Goal: Transaction & Acquisition: Purchase product/service

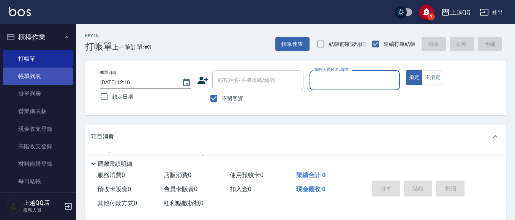
scroll to position [74, 0]
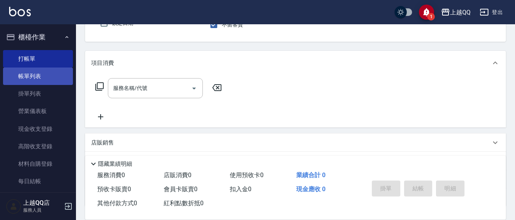
click at [27, 74] on link "帳單列表" at bounding box center [38, 76] width 70 height 17
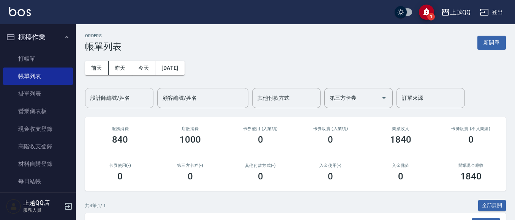
click at [118, 96] on input "設計師編號/姓名" at bounding box center [120, 98] width 62 height 13
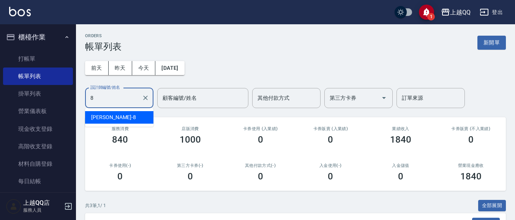
click at [133, 117] on div "[PERSON_NAME] -8" at bounding box center [119, 117] width 68 height 13
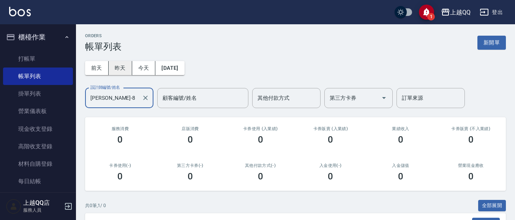
type input "[PERSON_NAME]-8"
click at [119, 70] on button "昨天" at bounding box center [121, 68] width 24 height 14
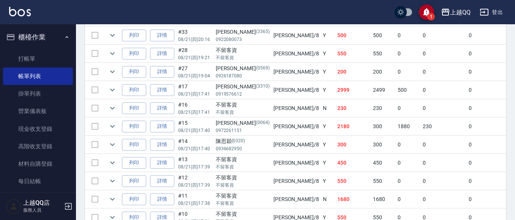
scroll to position [222, 0]
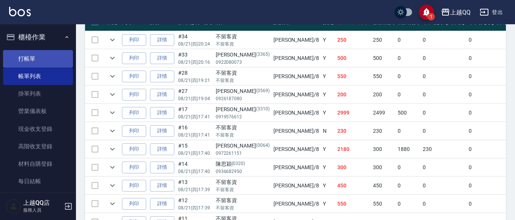
click at [33, 62] on link "打帳單" at bounding box center [38, 58] width 70 height 17
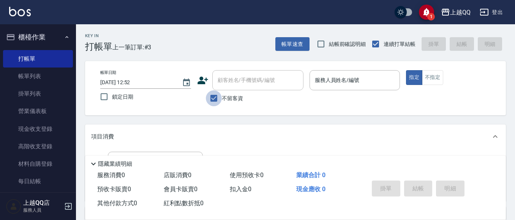
drag, startPoint x: 216, startPoint y: 97, endPoint x: 224, endPoint y: 86, distance: 14.1
click at [216, 98] on input "不留客資" at bounding box center [214, 98] width 16 height 16
checkbox input "false"
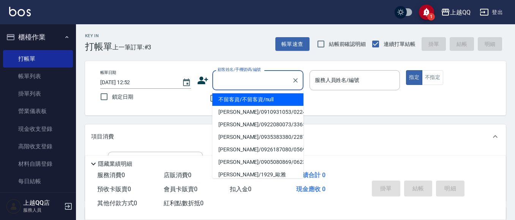
click at [226, 84] on input "顧客姓名/手機號碼/編號" at bounding box center [252, 80] width 73 height 13
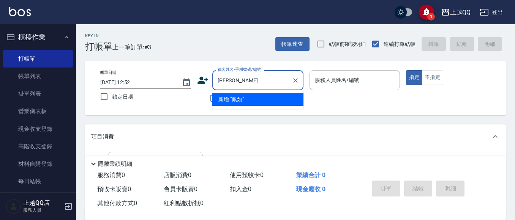
type input "[PERSON_NAME]"
click at [231, 83] on input "[PERSON_NAME]" at bounding box center [252, 80] width 73 height 13
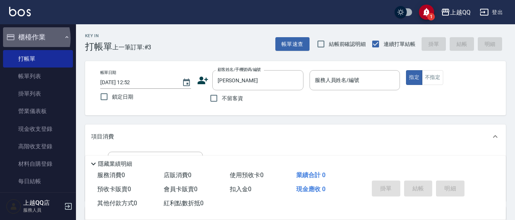
click at [21, 38] on button "櫃檯作業" at bounding box center [38, 37] width 70 height 20
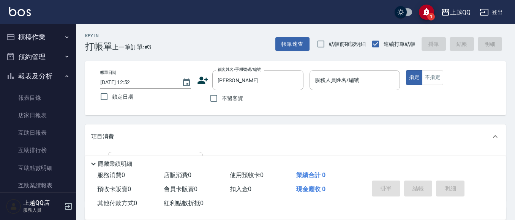
click at [32, 75] on button "報表及分析" at bounding box center [38, 77] width 70 height 20
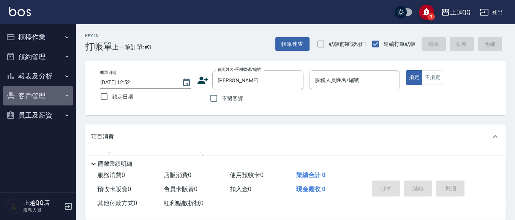
click at [31, 92] on button "客戶管理" at bounding box center [38, 96] width 70 height 20
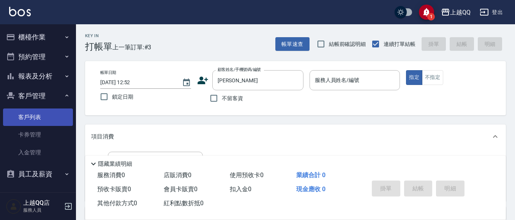
click at [30, 120] on link "客戶列表" at bounding box center [38, 117] width 70 height 17
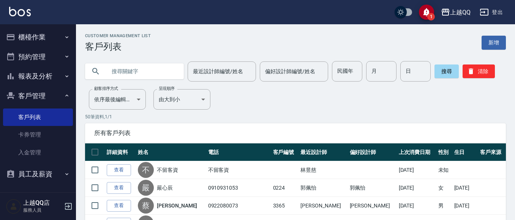
click at [113, 74] on input "text" at bounding box center [141, 71] width 71 height 21
type input "0288"
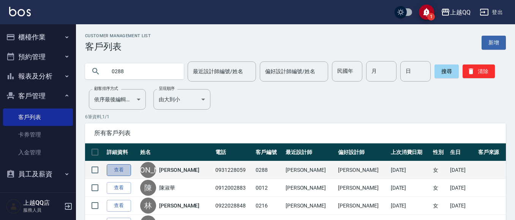
click at [119, 171] on link "查看" at bounding box center [119, 171] width 24 height 12
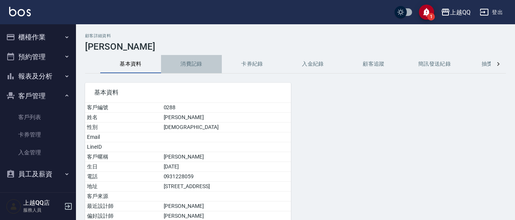
click at [198, 60] on button "消費記錄" at bounding box center [191, 64] width 61 height 18
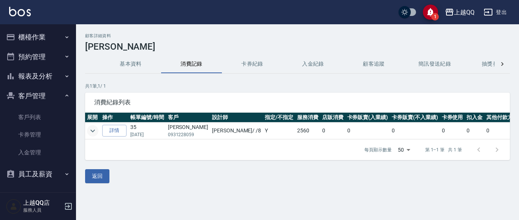
click at [91, 132] on icon "expand row" at bounding box center [92, 131] width 9 height 9
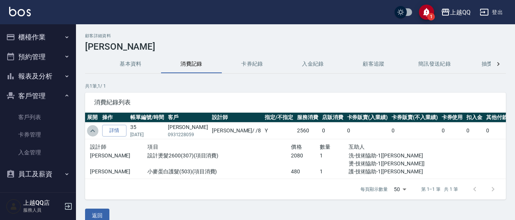
click at [91, 132] on icon "expand row" at bounding box center [92, 131] width 5 height 3
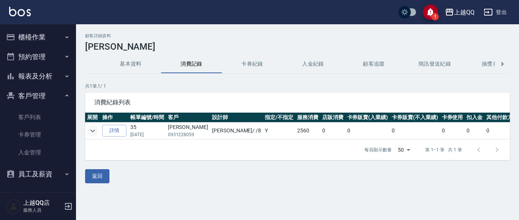
click at [136, 61] on button "基本資料" at bounding box center [130, 64] width 61 height 18
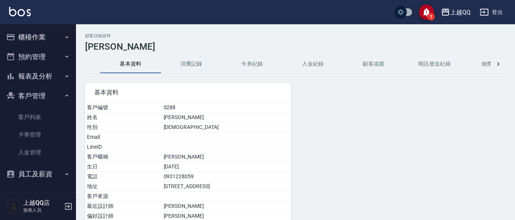
click at [31, 96] on button "客戶管理" at bounding box center [38, 96] width 70 height 20
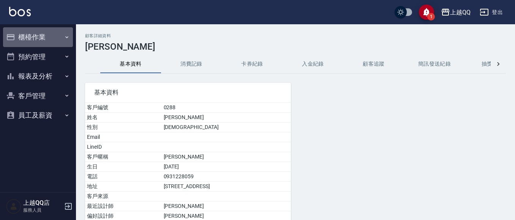
click at [34, 35] on button "櫃檯作業" at bounding box center [38, 37] width 70 height 20
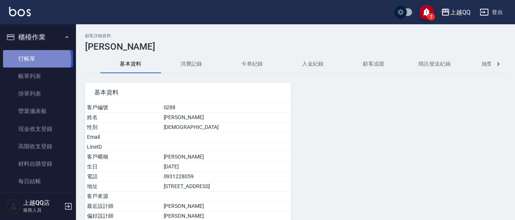
click at [32, 60] on link "打帳單" at bounding box center [38, 58] width 70 height 17
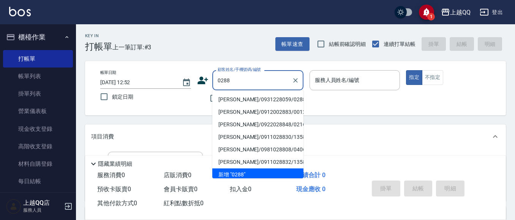
click at [229, 100] on li "[PERSON_NAME]/0931228059/0288" at bounding box center [258, 100] width 91 height 13
type input "[PERSON_NAME]/0931228059/0288"
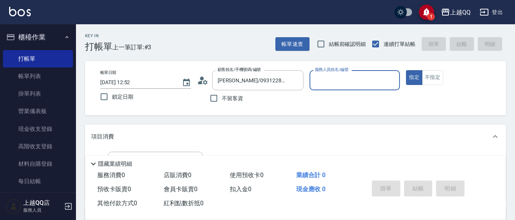
type input "[PERSON_NAME]-8"
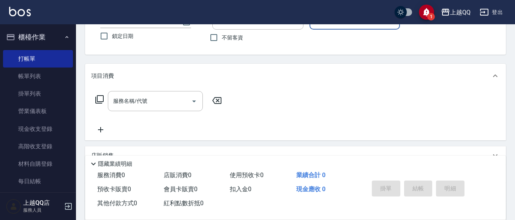
scroll to position [47, 0]
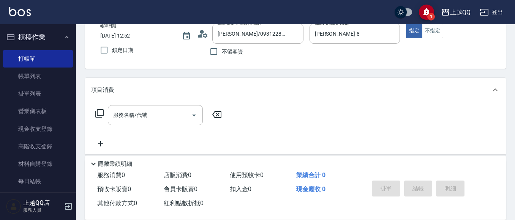
click at [98, 110] on icon at bounding box center [99, 113] width 8 height 8
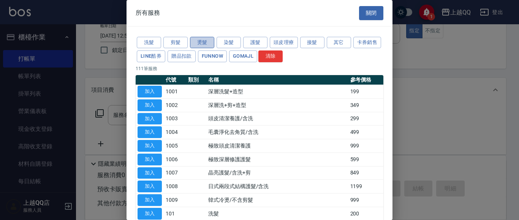
click at [203, 41] on button "燙髮" at bounding box center [202, 43] width 24 height 12
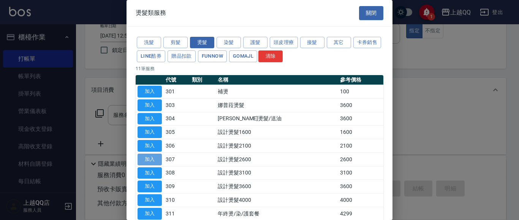
click at [158, 159] on button "加入" at bounding box center [150, 160] width 24 height 12
type input "設計燙髮2600(307)"
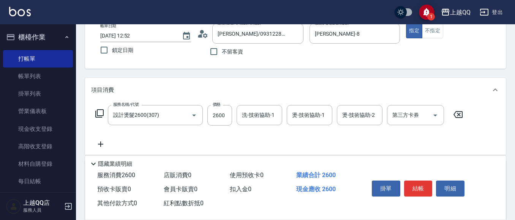
click at [104, 111] on icon at bounding box center [99, 113] width 8 height 8
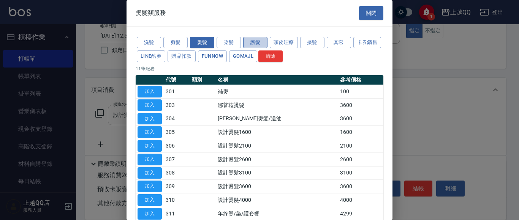
click at [262, 42] on button "護髮" at bounding box center [255, 43] width 24 height 12
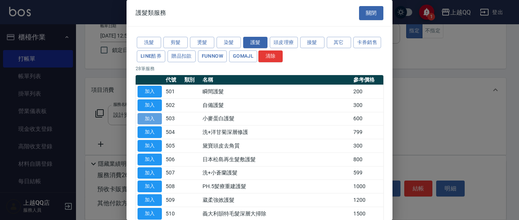
click at [144, 120] on button "加入" at bounding box center [150, 119] width 24 height 12
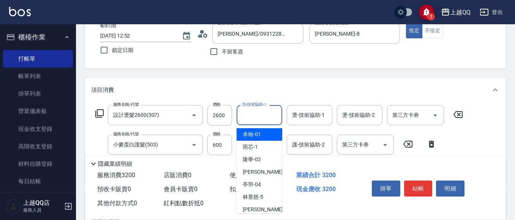
click at [258, 117] on div "洗-技術協助-1 洗-技術協助-1" at bounding box center [260, 115] width 46 height 20
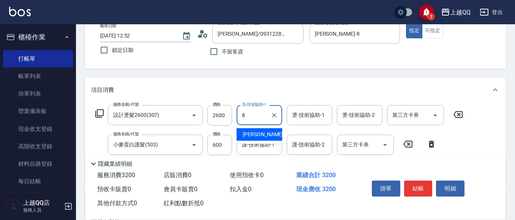
click at [266, 134] on div "[PERSON_NAME] -8" at bounding box center [260, 134] width 46 height 13
type input "[PERSON_NAME]-8"
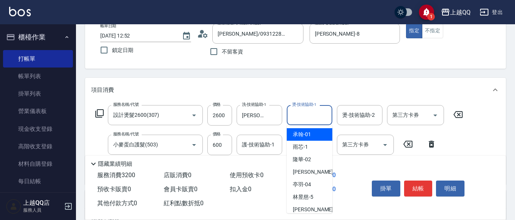
click at [305, 118] on input "燙-技術協助-1" at bounding box center [309, 115] width 39 height 13
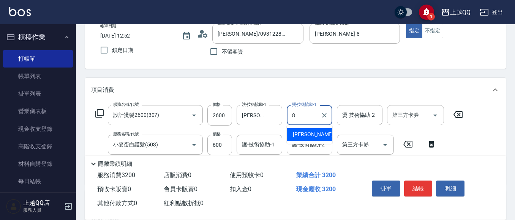
click at [301, 134] on span "[PERSON_NAME] -8" at bounding box center [315, 135] width 45 height 8
type input "[PERSON_NAME]-8"
click at [262, 141] on div "護-技術協助-1 護-技術協助-1" at bounding box center [260, 145] width 46 height 20
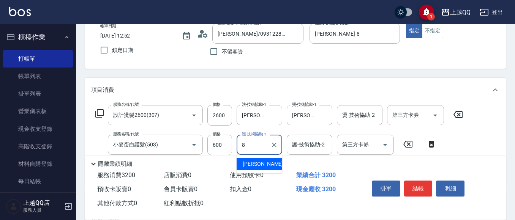
click at [257, 164] on span "[PERSON_NAME] -8" at bounding box center [265, 164] width 45 height 8
type input "[PERSON_NAME]-8"
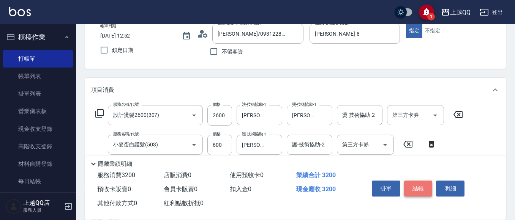
click at [422, 188] on button "結帳" at bounding box center [418, 189] width 29 height 16
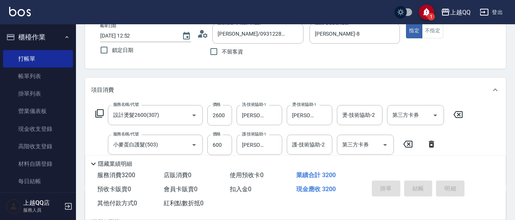
type input "[DATE] 12:53"
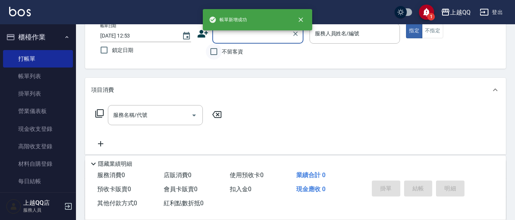
click at [213, 52] on input "不留客資" at bounding box center [214, 52] width 16 height 16
checkbox input "true"
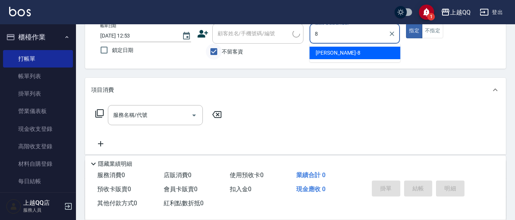
type input "[PERSON_NAME]-8"
type button "true"
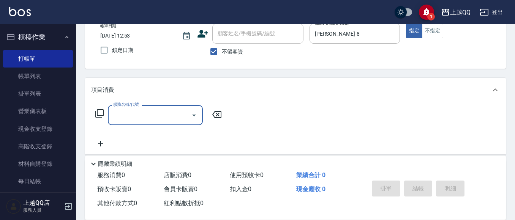
click at [95, 111] on div "服務名稱/代號 服務名稱/代號" at bounding box center [158, 115] width 135 height 20
click at [98, 112] on icon at bounding box center [99, 113] width 8 height 8
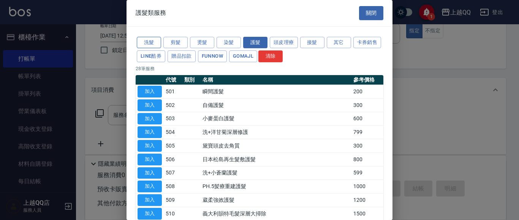
click at [146, 45] on button "洗髮" at bounding box center [149, 43] width 24 height 12
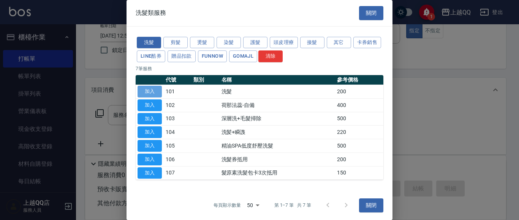
click at [158, 90] on button "加入" at bounding box center [150, 92] width 24 height 12
type input "洗髮(101)"
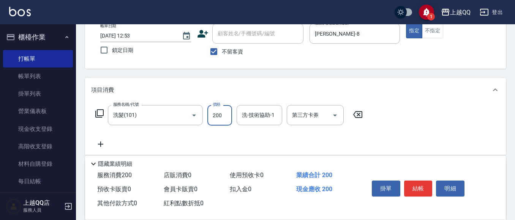
click at [223, 114] on input "200" at bounding box center [220, 115] width 25 height 21
type input "230"
click at [245, 115] on input "洗-技術協助-1" at bounding box center [259, 115] width 39 height 13
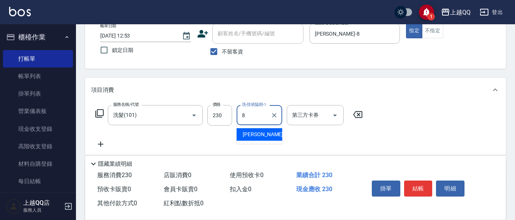
click at [245, 133] on span "[PERSON_NAME] -8" at bounding box center [265, 135] width 45 height 8
type input "[PERSON_NAME]-8"
click at [228, 115] on input "230" at bounding box center [220, 115] width 25 height 21
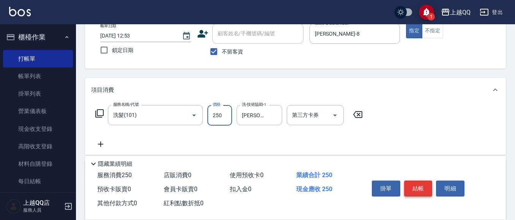
type input "250"
click at [420, 189] on button "結帳" at bounding box center [418, 189] width 29 height 16
